Goal: Task Accomplishment & Management: Use online tool/utility

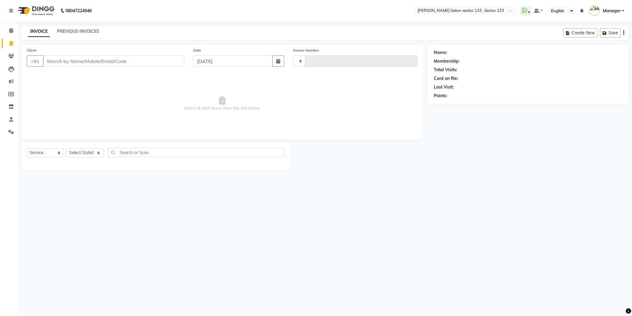
select select "service"
click at [72, 57] on input "Client" at bounding box center [113, 60] width 141 height 11
type input "8982445378"
click at [159, 61] on span "Add Client" at bounding box center [169, 61] width 24 height 6
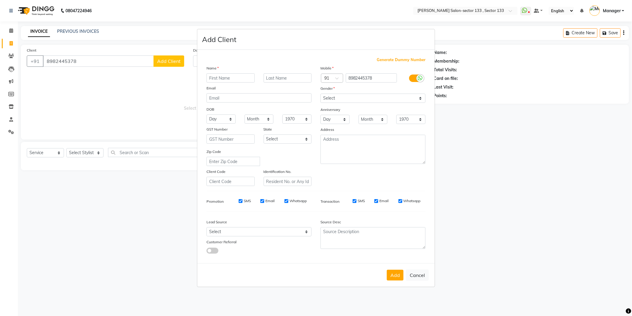
click at [214, 75] on input "text" at bounding box center [231, 77] width 48 height 9
type input "[PERSON_NAME]"
click at [355, 94] on select "Select [DEMOGRAPHIC_DATA] [DEMOGRAPHIC_DATA] Other Prefer Not To Say" at bounding box center [373, 97] width 105 height 9
click at [321, 93] on select "Select [DEMOGRAPHIC_DATA] [DEMOGRAPHIC_DATA] Other Prefer Not To Say" at bounding box center [373, 97] width 105 height 9
click at [355, 97] on select "Select [DEMOGRAPHIC_DATA] [DEMOGRAPHIC_DATA] Other Prefer Not To Say" at bounding box center [373, 97] width 105 height 9
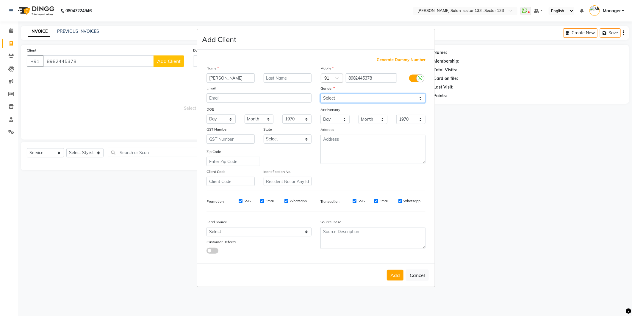
select select "[DEMOGRAPHIC_DATA]"
click at [321, 93] on select "Select [DEMOGRAPHIC_DATA] [DEMOGRAPHIC_DATA] Other Prefer Not To Say" at bounding box center [373, 97] width 105 height 9
click at [397, 270] on button "Add" at bounding box center [395, 274] width 17 height 11
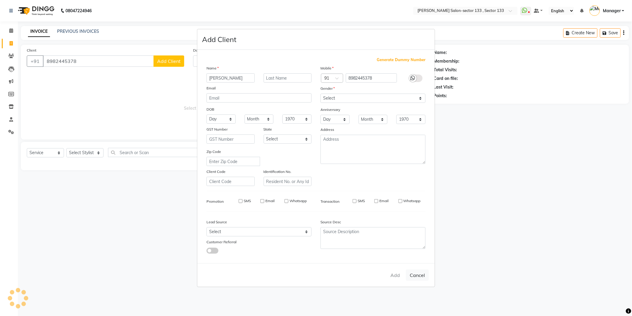
select select
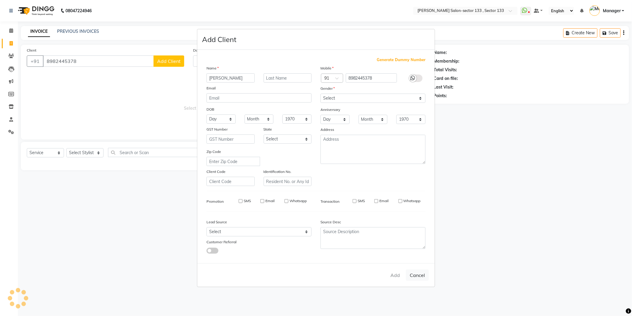
select select
checkbox input "false"
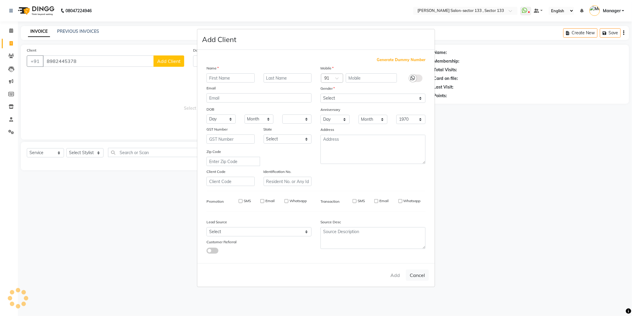
checkbox input "false"
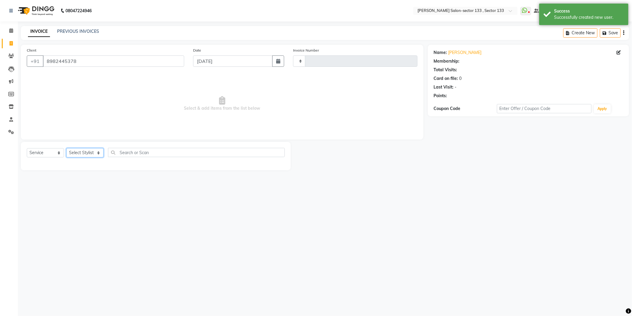
click at [76, 152] on select "Select Stylist" at bounding box center [84, 152] width 37 height 9
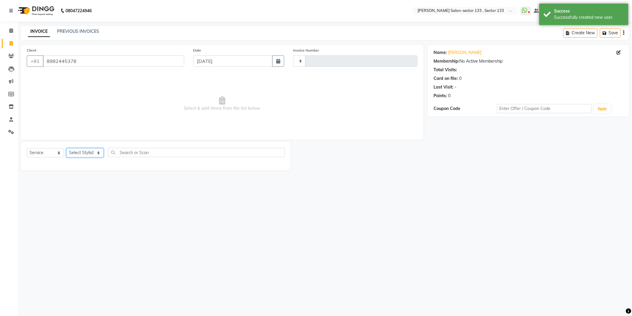
click at [98, 153] on select "Select Stylist" at bounding box center [84, 152] width 37 height 9
click at [68, 63] on input "8982445378" at bounding box center [113, 60] width 141 height 11
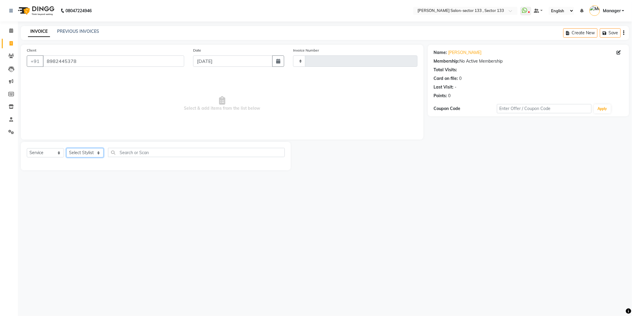
click at [82, 154] on select "Select Stylist" at bounding box center [84, 152] width 37 height 9
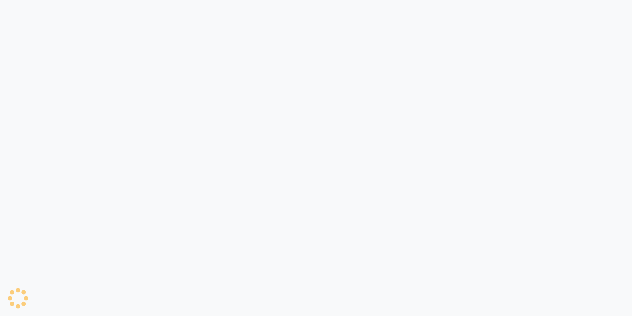
select select "8302"
select select "service"
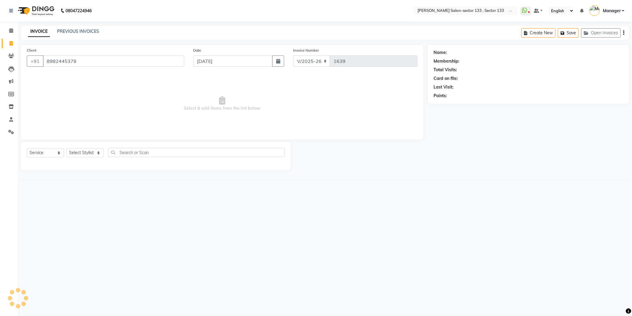
type input "8982445378"
click at [89, 150] on select "Select Stylist Anjali Anwar Dolly jaspal KIRTI Manager Mehboob Owner id Pradeep…" at bounding box center [84, 152] width 37 height 9
select select "80845"
click at [66, 148] on select "Select Stylist Anjali Anwar Dolly jaspal KIRTI Manager Mehboob Owner id Pradeep…" at bounding box center [84, 152] width 37 height 9
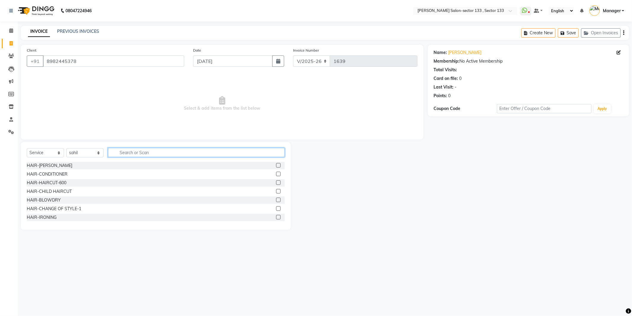
click at [135, 149] on input "text" at bounding box center [196, 152] width 177 height 9
type input "fusi"
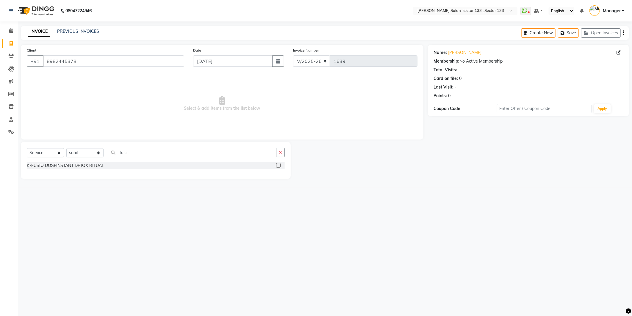
click at [279, 166] on label at bounding box center [278, 165] width 4 height 4
click at [279, 166] on input "checkbox" at bounding box center [278, 165] width 4 height 4
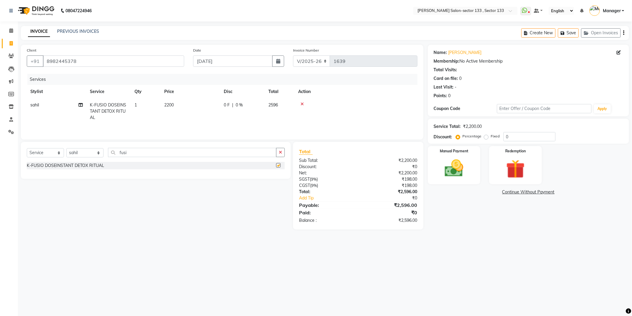
checkbox input "false"
click at [278, 158] on div "Select Service Product Membership Package Voucher Prepaid Gift Card Select Styl…" at bounding box center [156, 155] width 258 height 14
click at [278, 153] on button "button" at bounding box center [280, 152] width 9 height 9
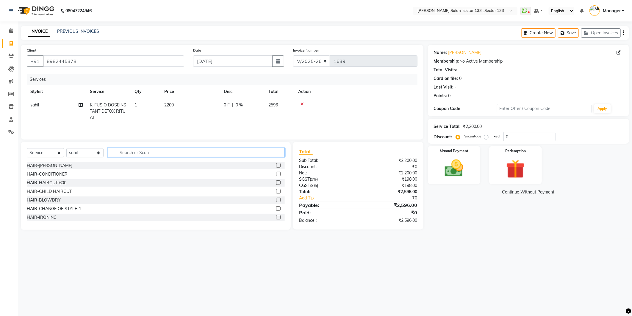
click at [257, 154] on input "text" at bounding box center [196, 152] width 177 height 9
type input "hair cut"
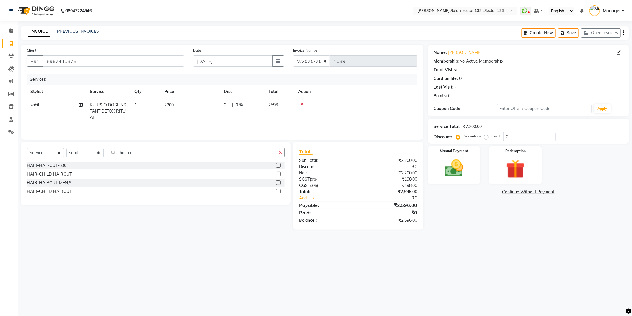
click at [278, 184] on label at bounding box center [278, 182] width 4 height 4
click at [278, 184] on input "checkbox" at bounding box center [278, 183] width 4 height 4
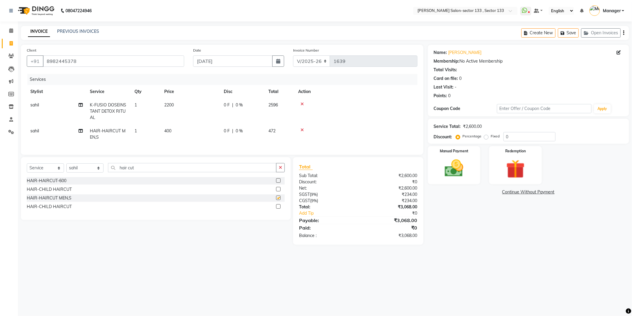
checkbox input "false"
click at [199, 103] on td "2200" at bounding box center [191, 111] width 60 height 26
select select "80845"
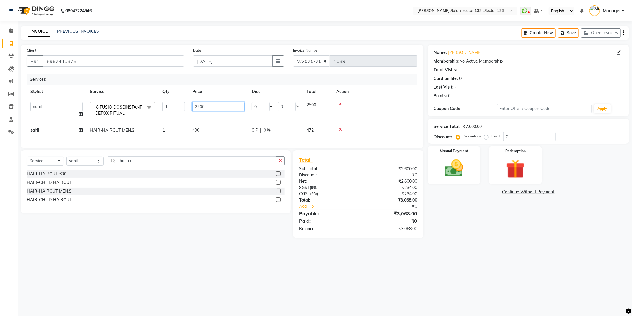
click at [199, 103] on input "2200" at bounding box center [218, 106] width 52 height 9
type input "2800"
click at [293, 121] on tr "Anjali Anwar Dolly jaspal KIRTI Manager Mehboob Owner id Pradeep sahil saleem S…" at bounding box center [222, 110] width 391 height 25
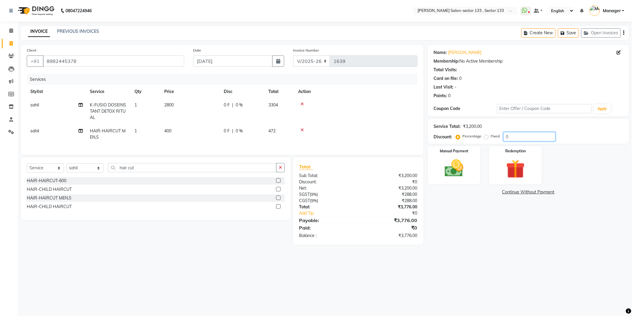
click at [519, 141] on input "0" at bounding box center [530, 136] width 52 height 9
click at [519, 140] on input "0" at bounding box center [530, 136] width 52 height 9
type input "20"
click at [523, 207] on div "Name: Divyansh Membership: No Active Membership Total Visits: Card on file: 0 L…" at bounding box center [531, 145] width 206 height 200
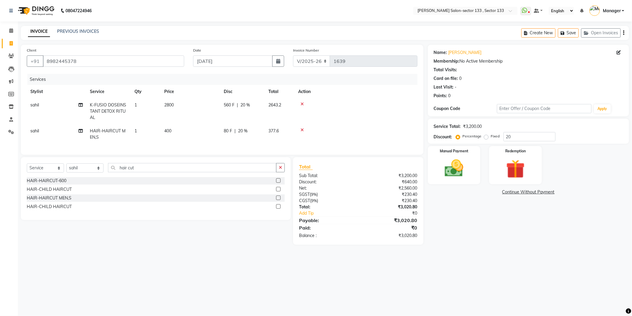
click at [511, 235] on div "Name: Divyansh Membership: No Active Membership Total Visits: Card on file: 0 L…" at bounding box center [531, 145] width 206 height 200
click at [458, 179] on img at bounding box center [455, 168] width 32 height 23
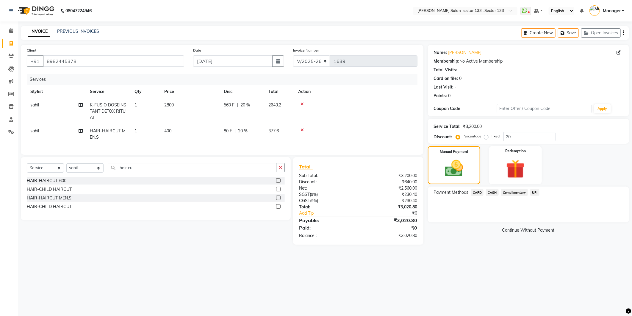
click at [534, 191] on span "UPI" at bounding box center [535, 192] width 9 height 7
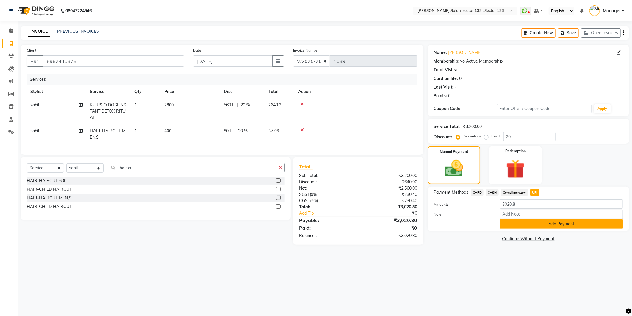
click at [535, 223] on button "Add Payment" at bounding box center [561, 223] width 123 height 9
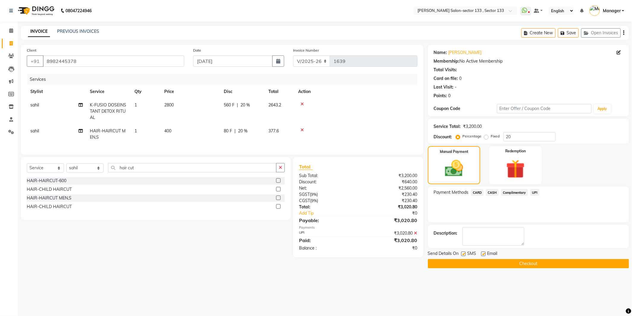
click at [530, 265] on button "Checkout" at bounding box center [528, 263] width 201 height 9
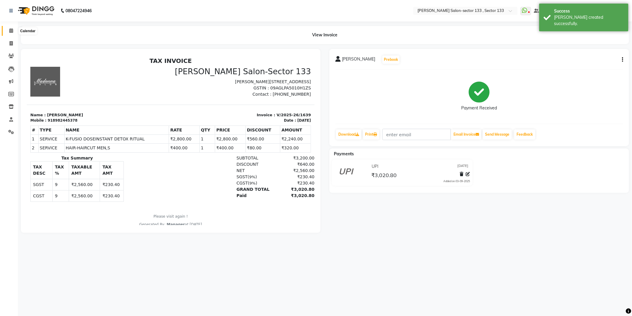
click at [12, 32] on icon at bounding box center [11, 30] width 4 height 4
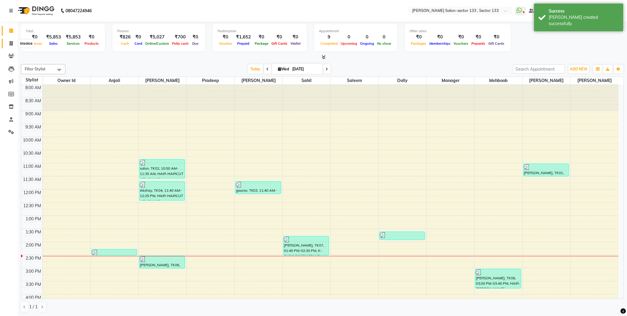
click at [7, 45] on span at bounding box center [11, 43] width 10 height 7
select select "service"
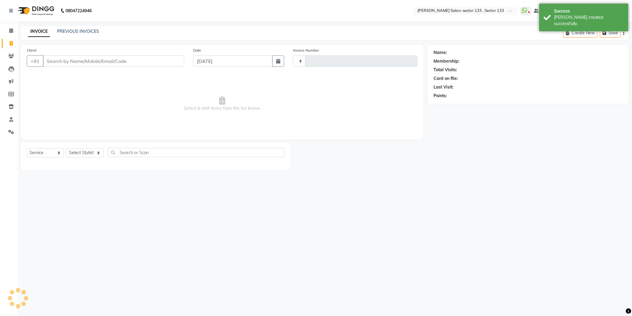
type input "1640"
select select "8302"
click at [61, 65] on input "Client" at bounding box center [113, 60] width 141 height 11
